Goal: Task Accomplishment & Management: Use online tool/utility

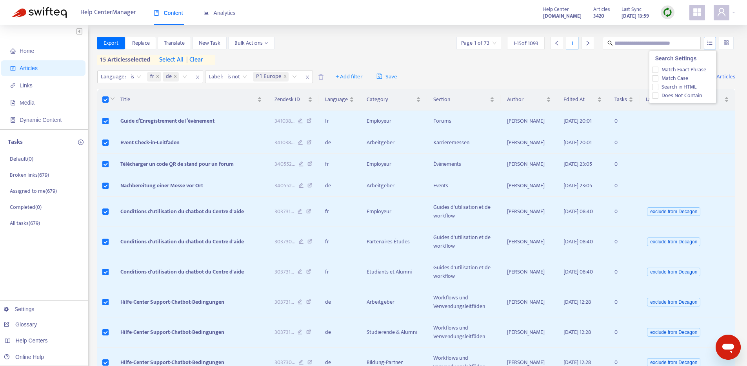
click at [712, 44] on icon "unordered-list" at bounding box center [709, 42] width 5 height 5
click at [559, 63] on div "Export Replace Translate New Task Bulk Actions Page 1 of 73 1 - 15 of 1093 1 15…" at bounding box center [416, 51] width 638 height 28
click at [161, 57] on div "15 articles selected select all | clear" at bounding box center [156, 59] width 118 height 9
click at [165, 58] on span "select all" at bounding box center [171, 59] width 24 height 9
click at [110, 44] on span "Export" at bounding box center [111, 43] width 15 height 9
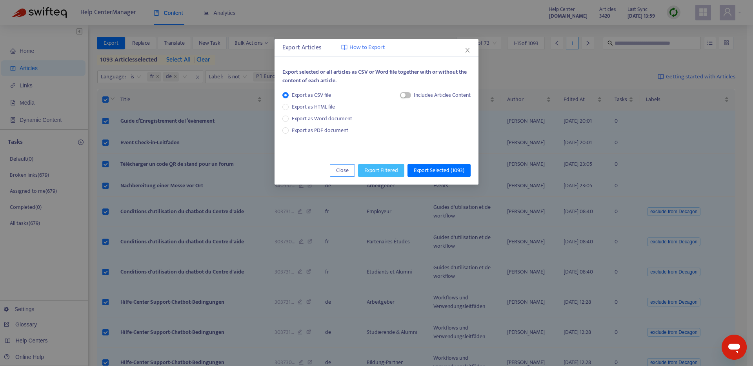
drag, startPoint x: 382, startPoint y: 169, endPoint x: 329, endPoint y: 173, distance: 53.1
click at [329, 173] on div "Close Export Filtered Export Selected ( 1093 )" at bounding box center [377, 170] width 204 height 28
click at [433, 173] on span "Export Selected ( 1093 )" at bounding box center [439, 170] width 51 height 9
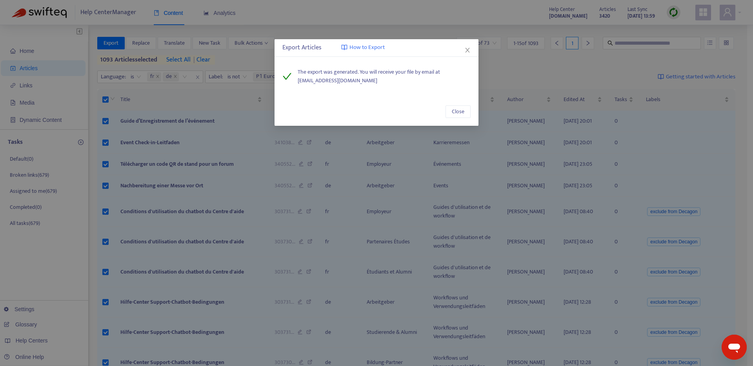
click at [465, 53] on icon "close" at bounding box center [467, 50] width 6 height 6
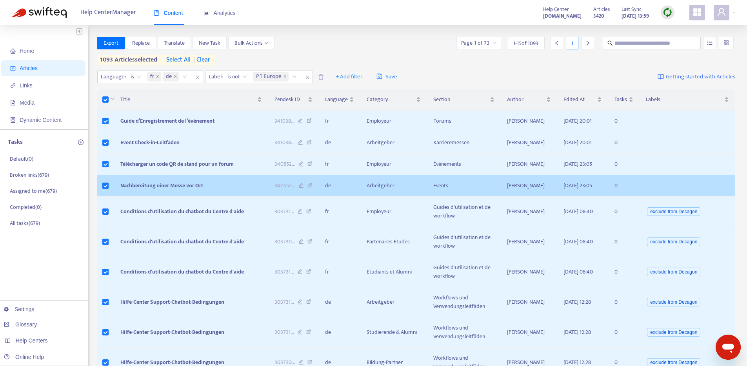
click at [304, 190] on icon at bounding box center [301, 186] width 5 height 7
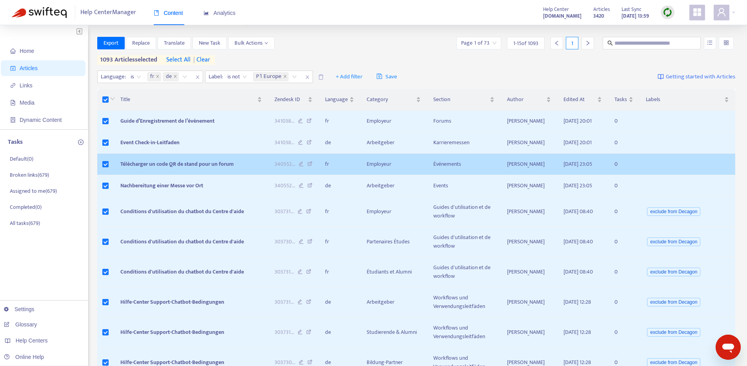
click at [304, 169] on icon at bounding box center [301, 165] width 5 height 7
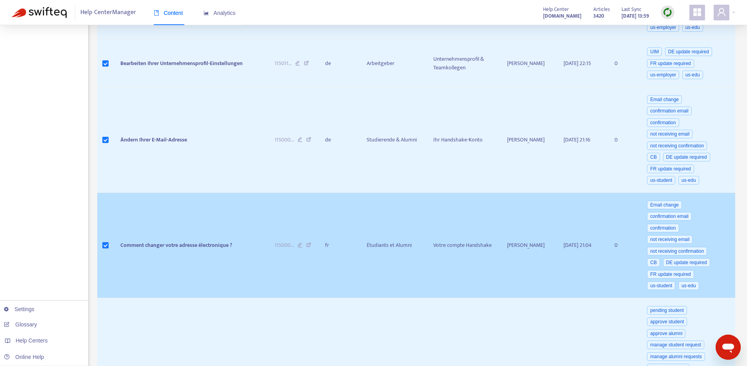
scroll to position [407, 0]
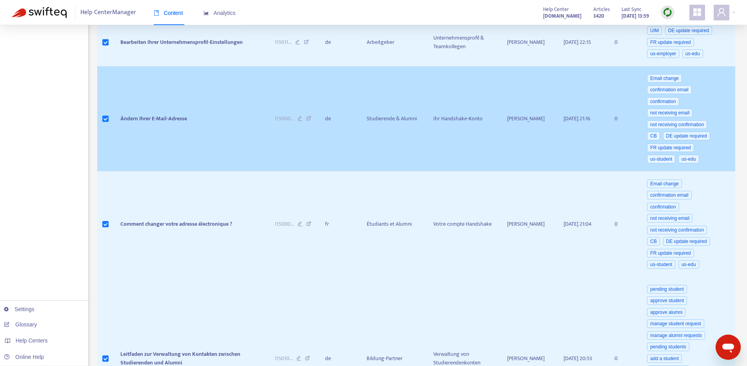
click at [311, 123] on icon at bounding box center [308, 119] width 5 height 7
